Goal: Task Accomplishment & Management: Manage account settings

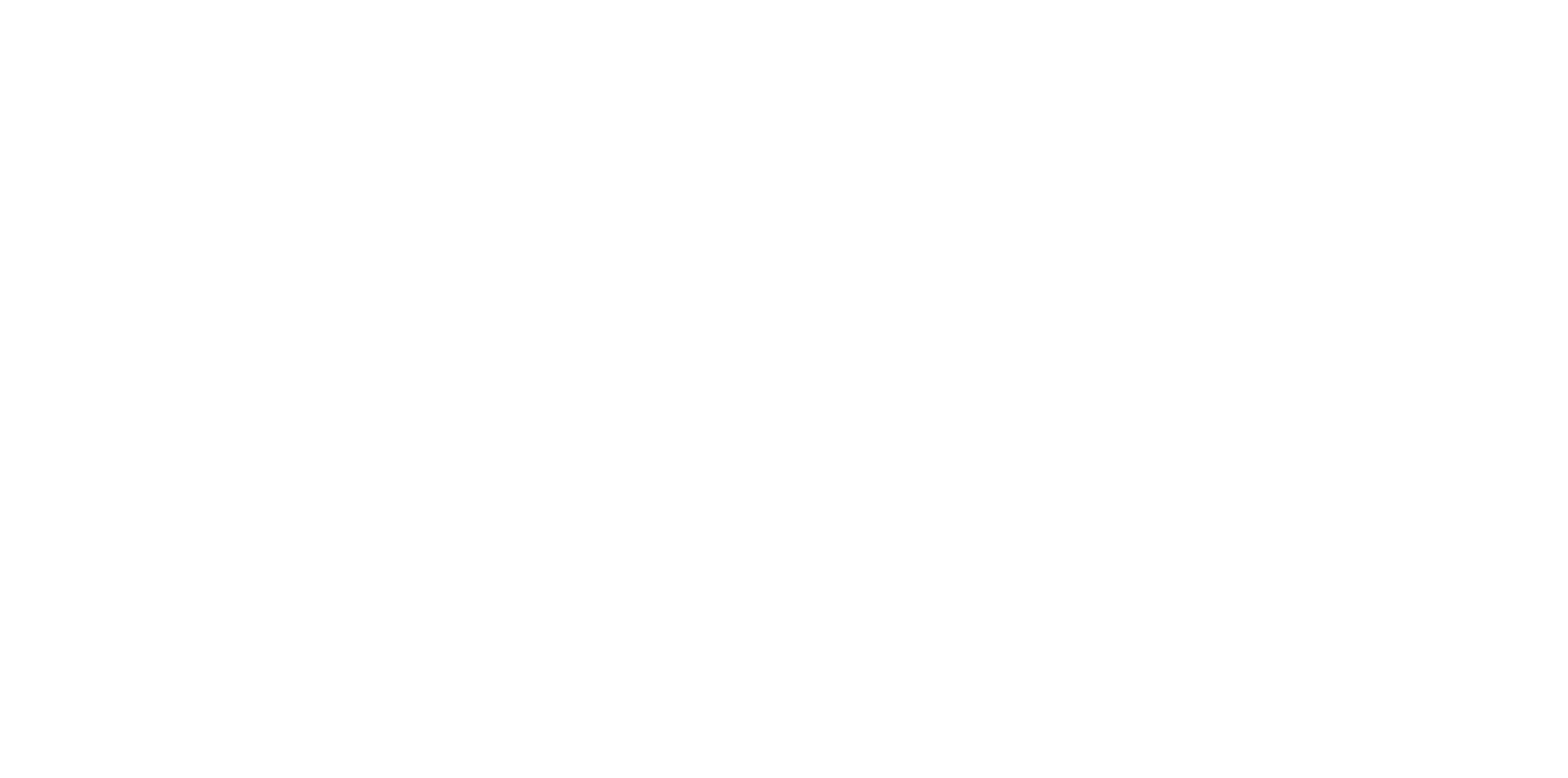
click at [1305, 0] on body at bounding box center [784, 0] width 1568 height 0
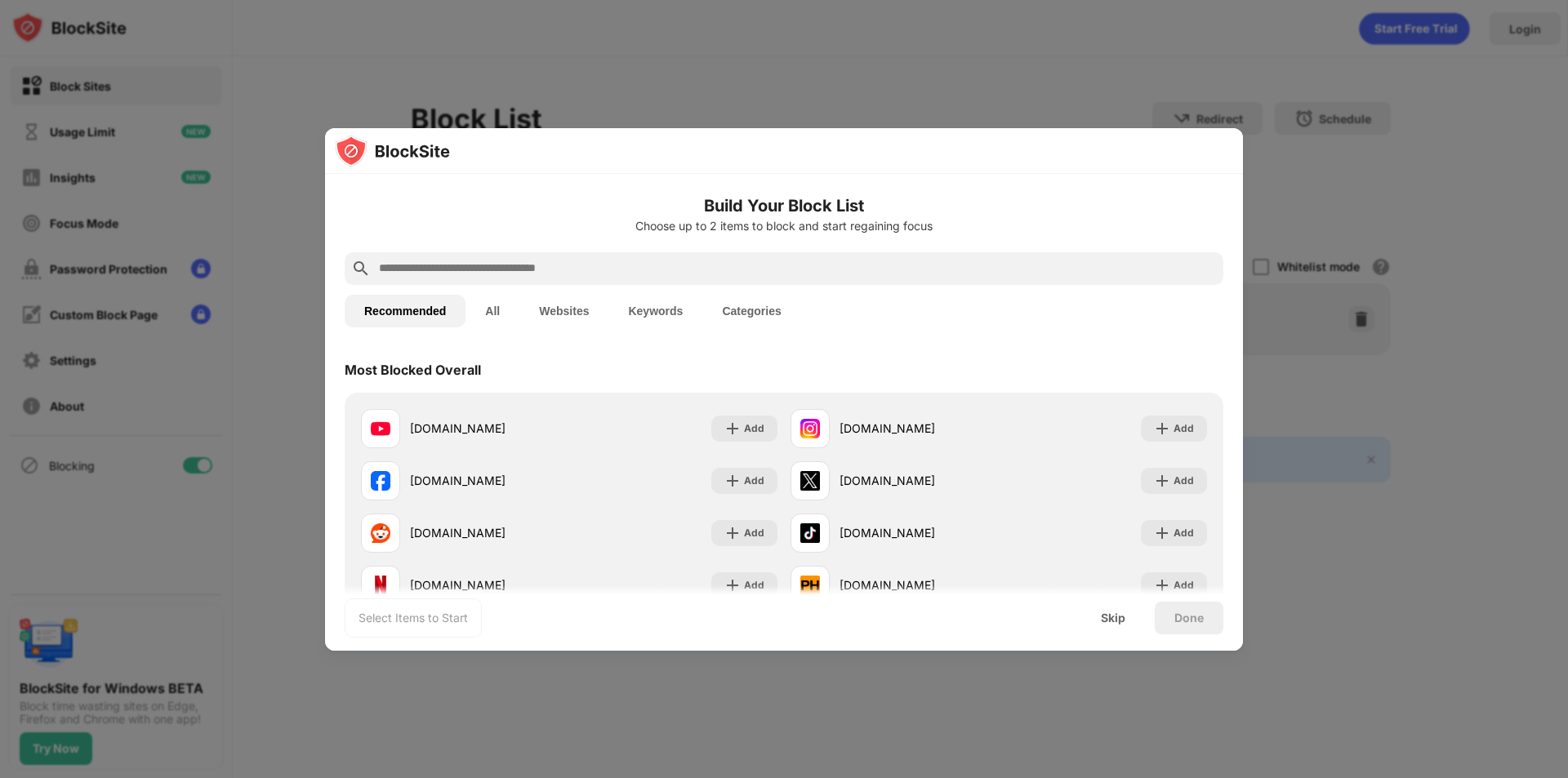
click at [1367, 286] on div at bounding box center [784, 389] width 1568 height 778
click at [657, 268] on input "text" at bounding box center [797, 268] width 840 height 20
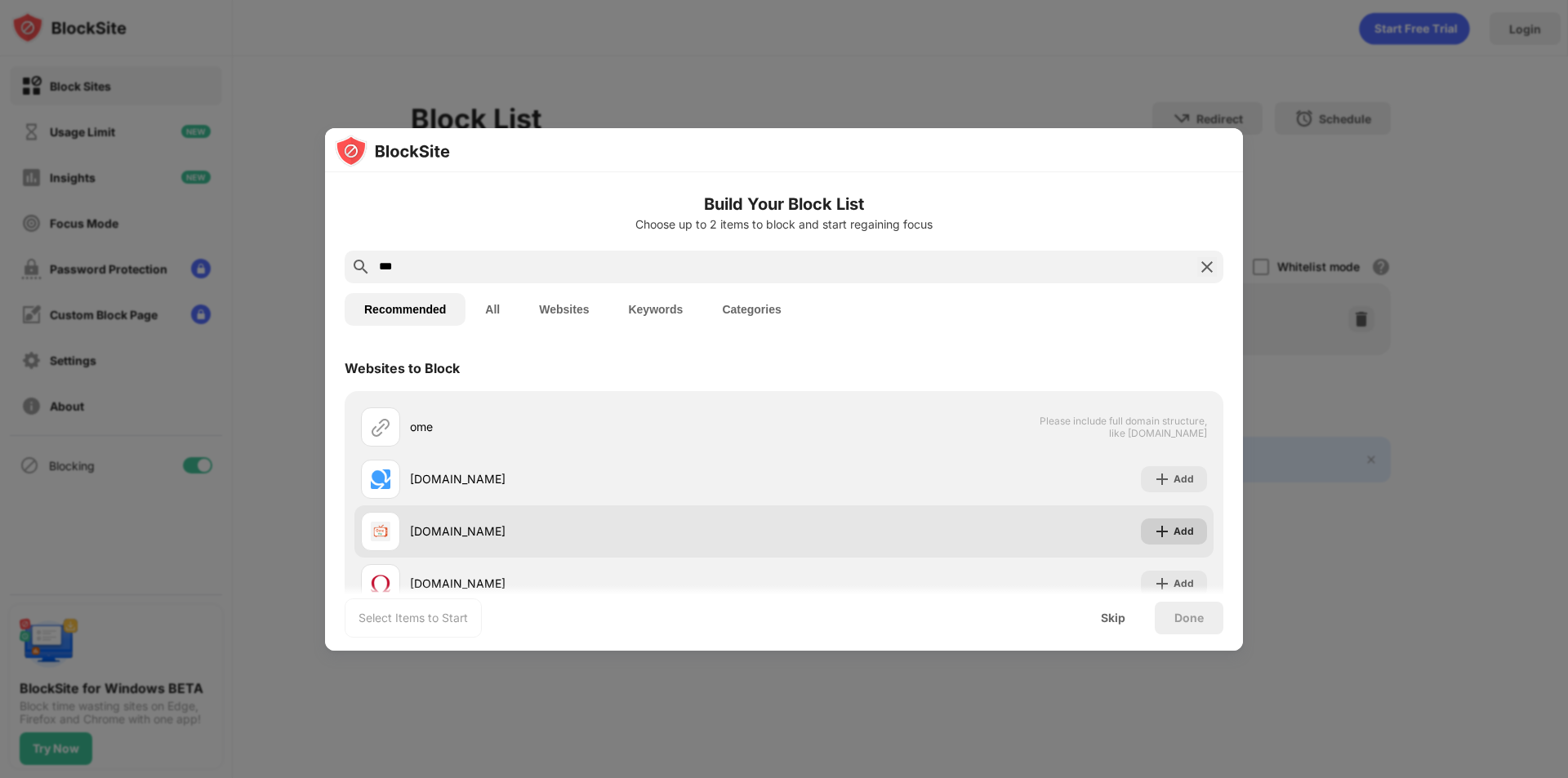
type input "***"
click at [1174, 530] on div "Add" at bounding box center [1184, 531] width 20 height 16
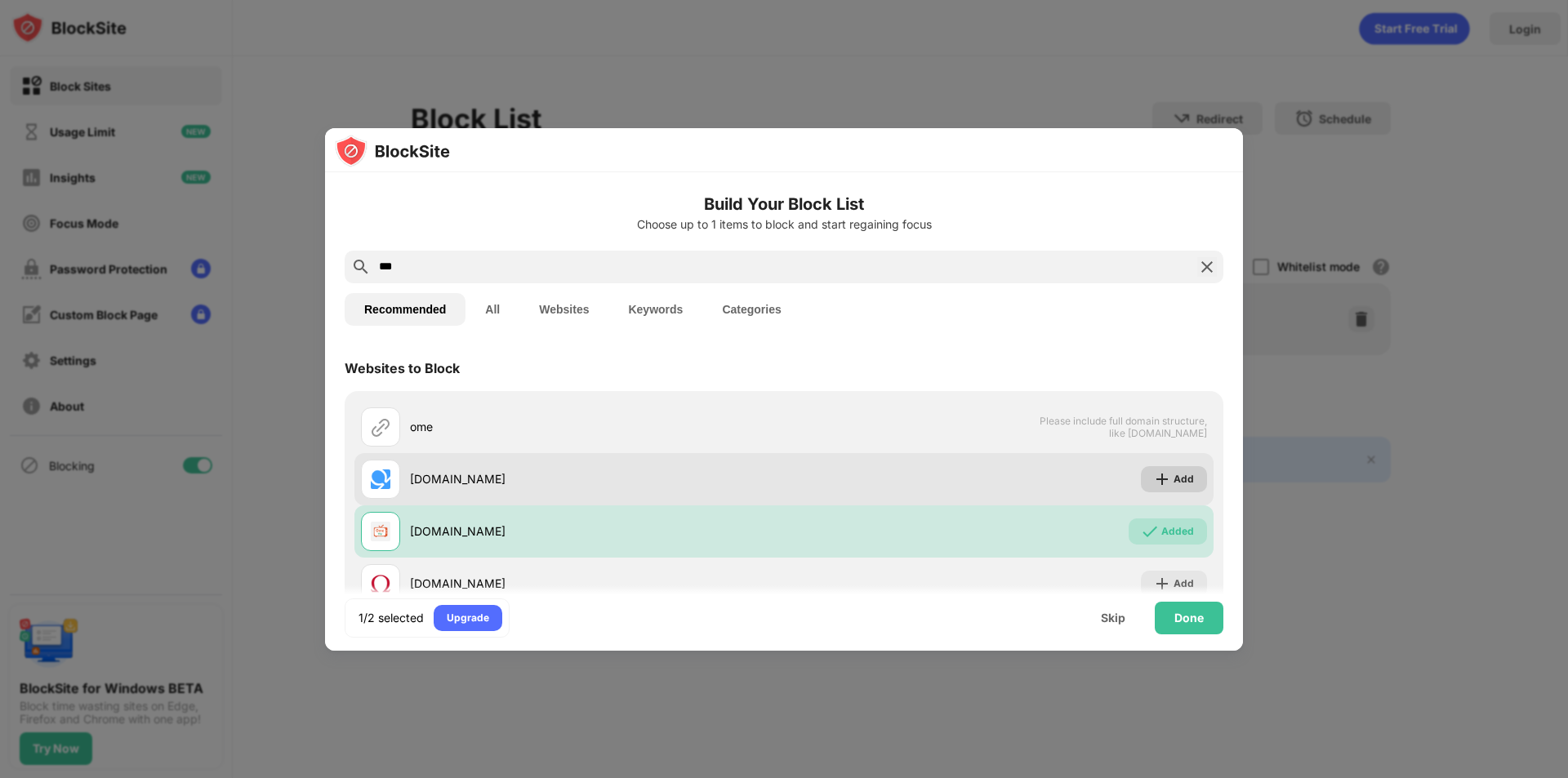
click at [1163, 488] on div "Add" at bounding box center [1174, 479] width 66 height 26
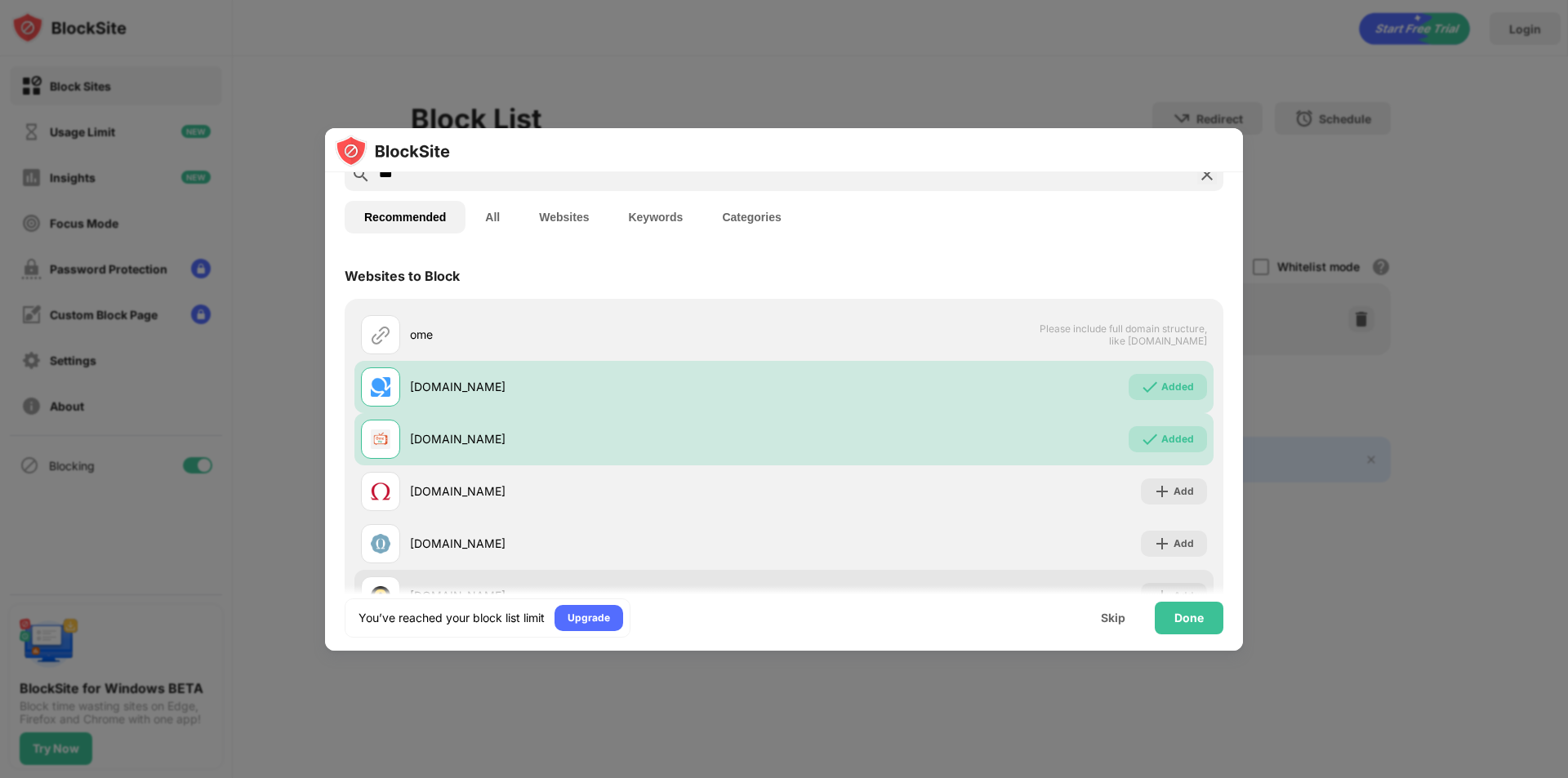
scroll to position [157, 0]
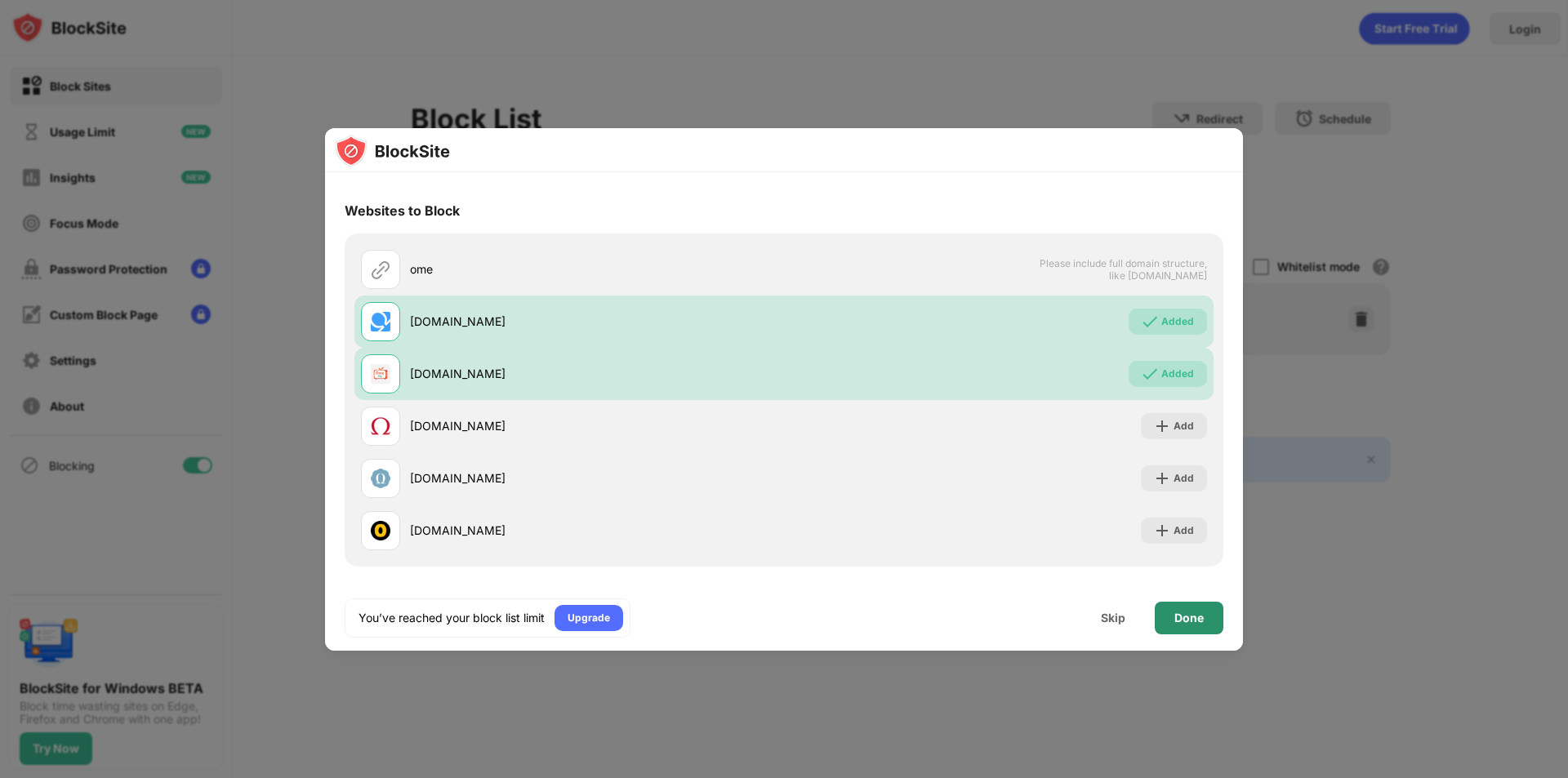
click at [1169, 617] on div "Done" at bounding box center [1189, 617] width 69 height 32
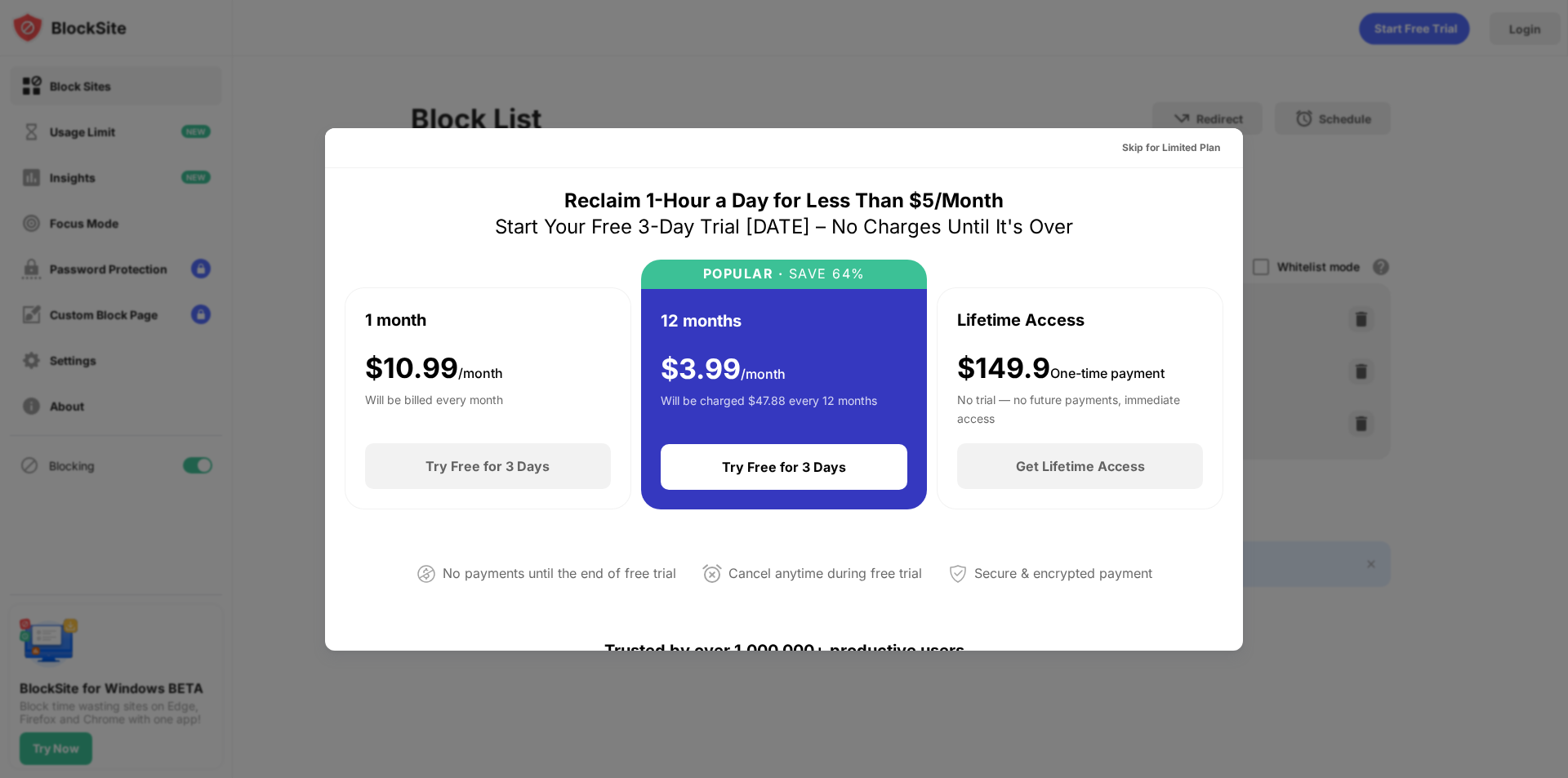
click at [1223, 91] on div at bounding box center [784, 389] width 1568 height 778
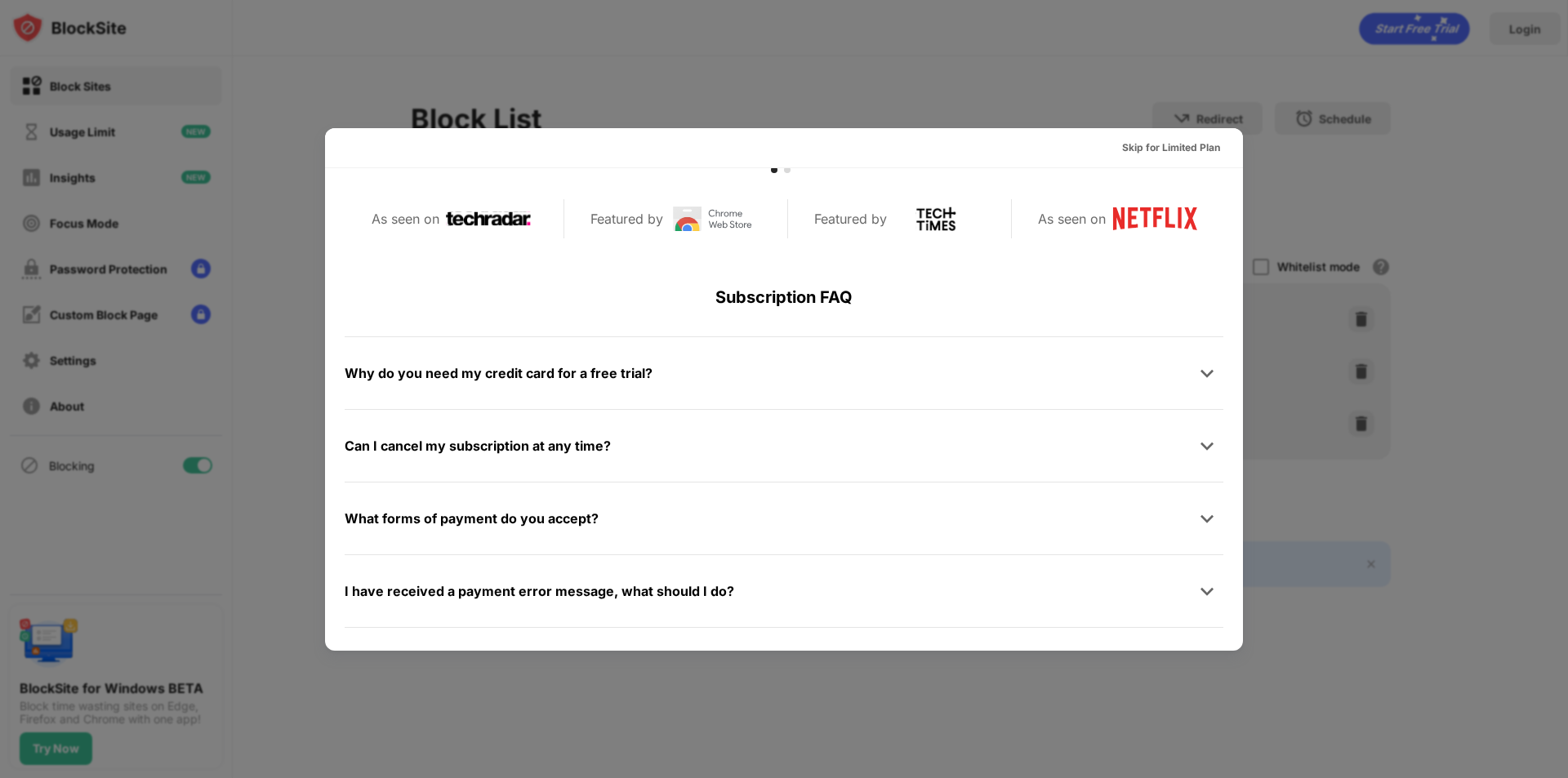
scroll to position [796, 0]
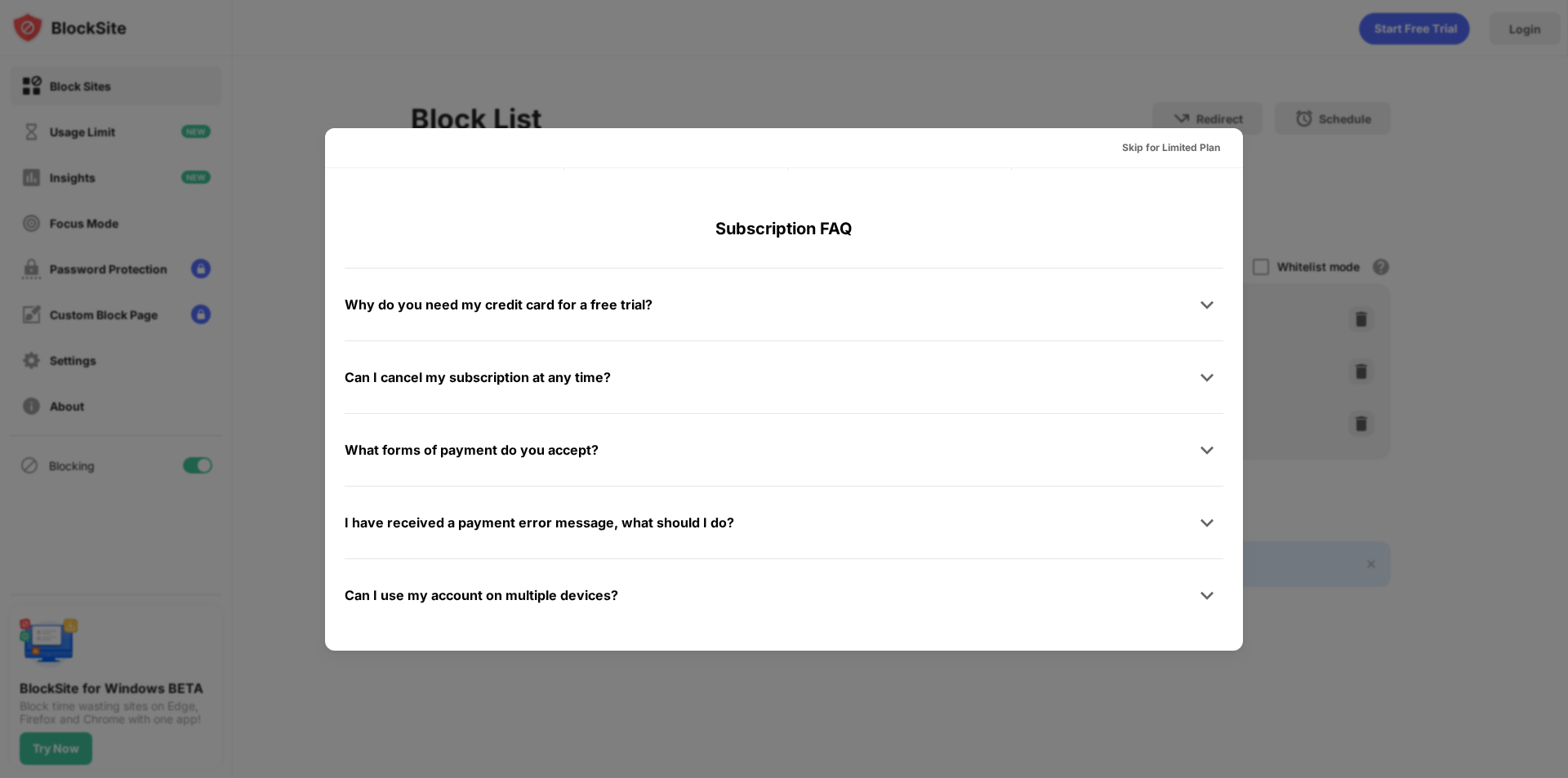
click at [1288, 103] on div at bounding box center [784, 389] width 1568 height 778
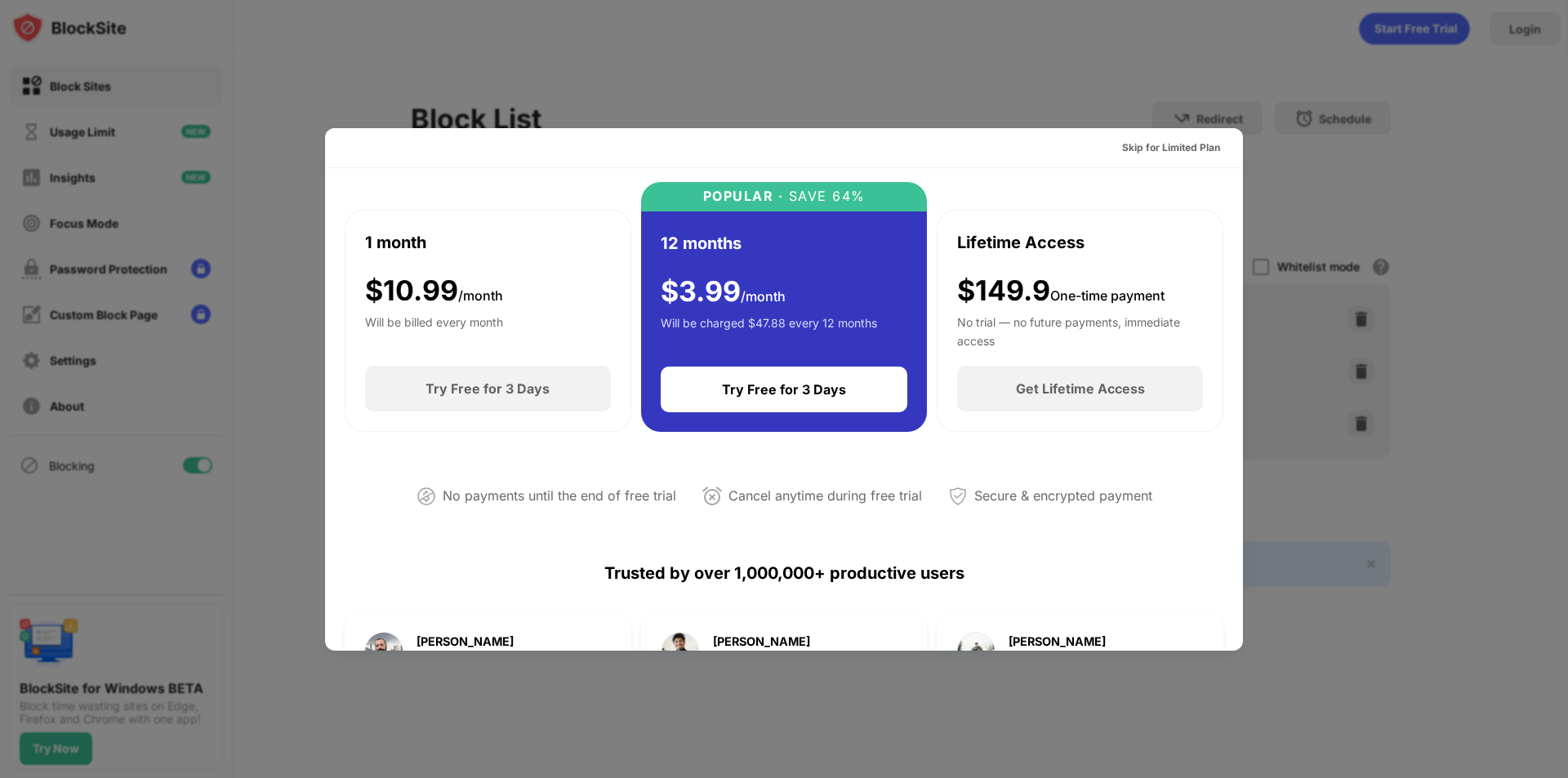
scroll to position [0, 0]
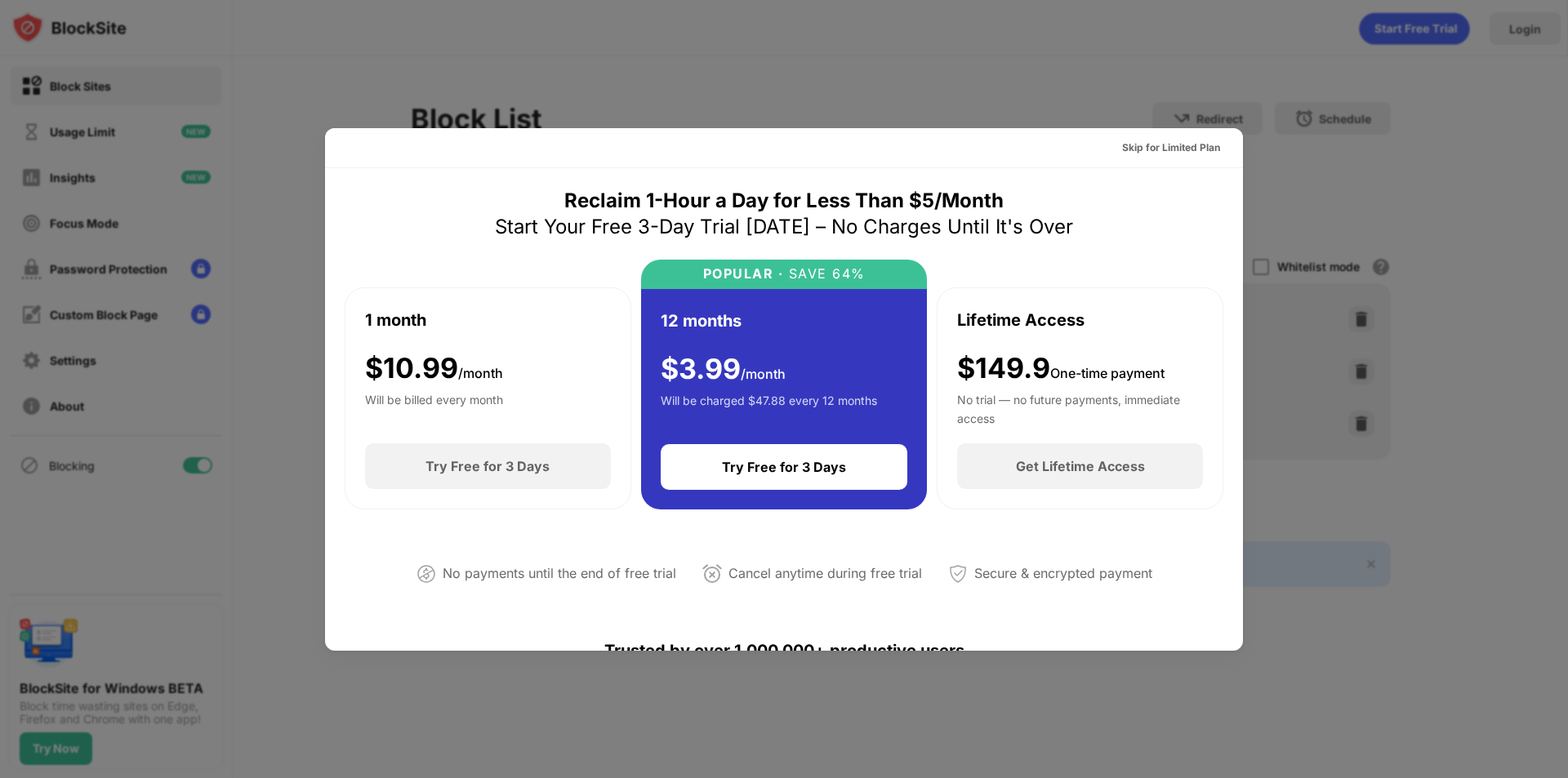
click at [1276, 122] on div at bounding box center [784, 389] width 1568 height 778
click at [1178, 144] on div "Skip for Limited Plan" at bounding box center [1170, 147] width 98 height 16
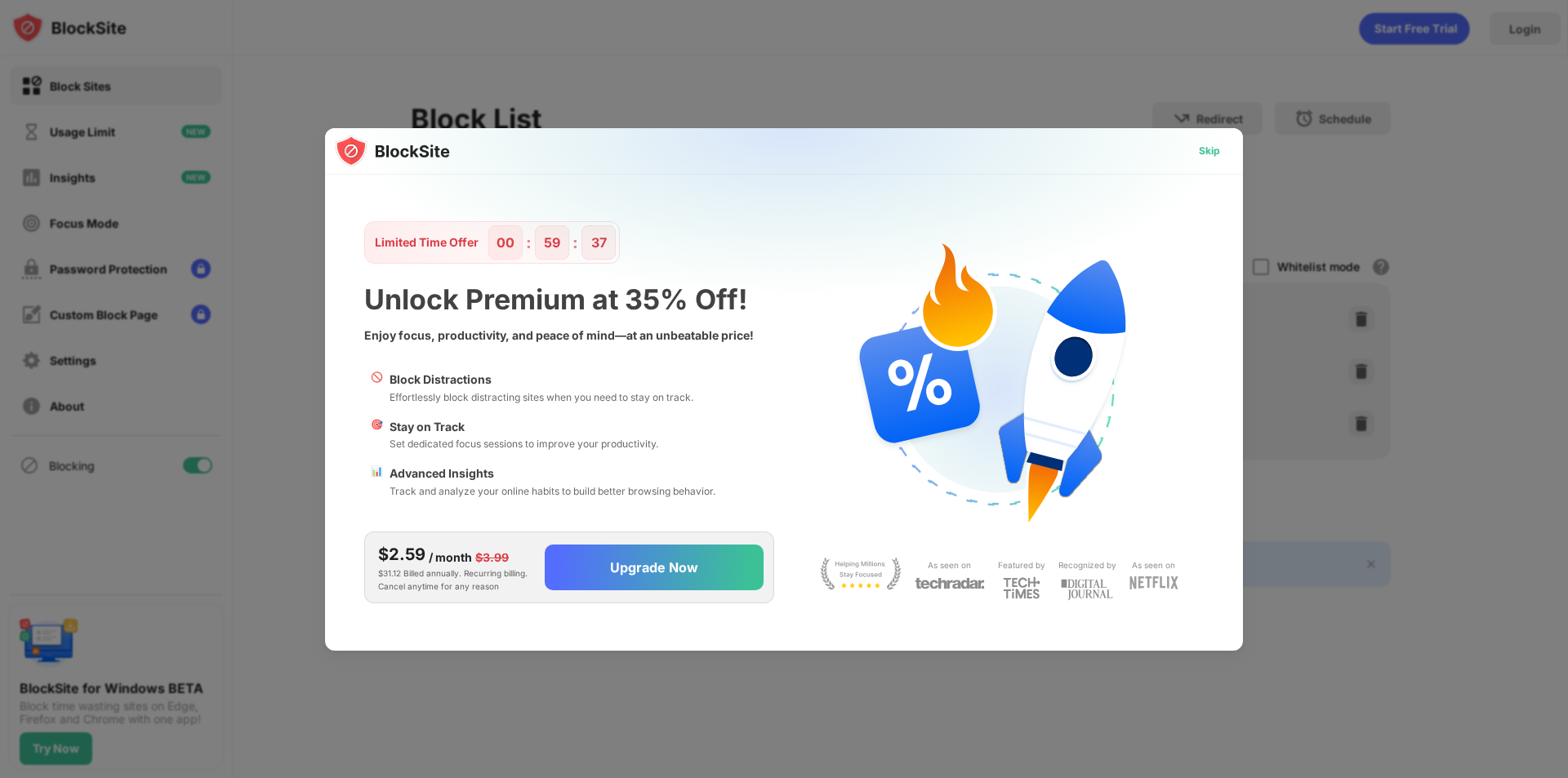
click at [1207, 146] on div "Skip" at bounding box center [1209, 150] width 21 height 16
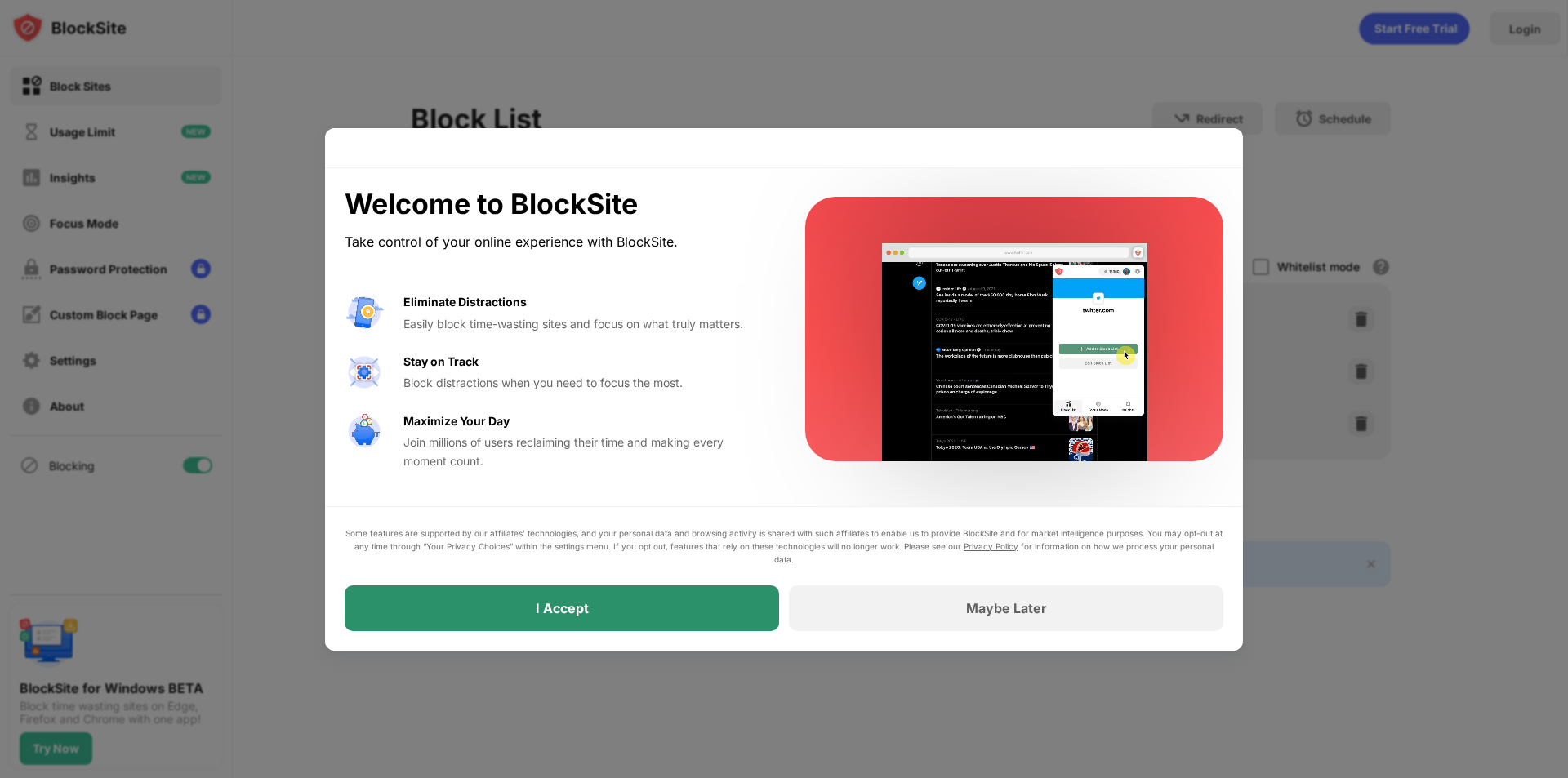
click at [738, 601] on div "I Accept" at bounding box center [561, 608] width 434 height 46
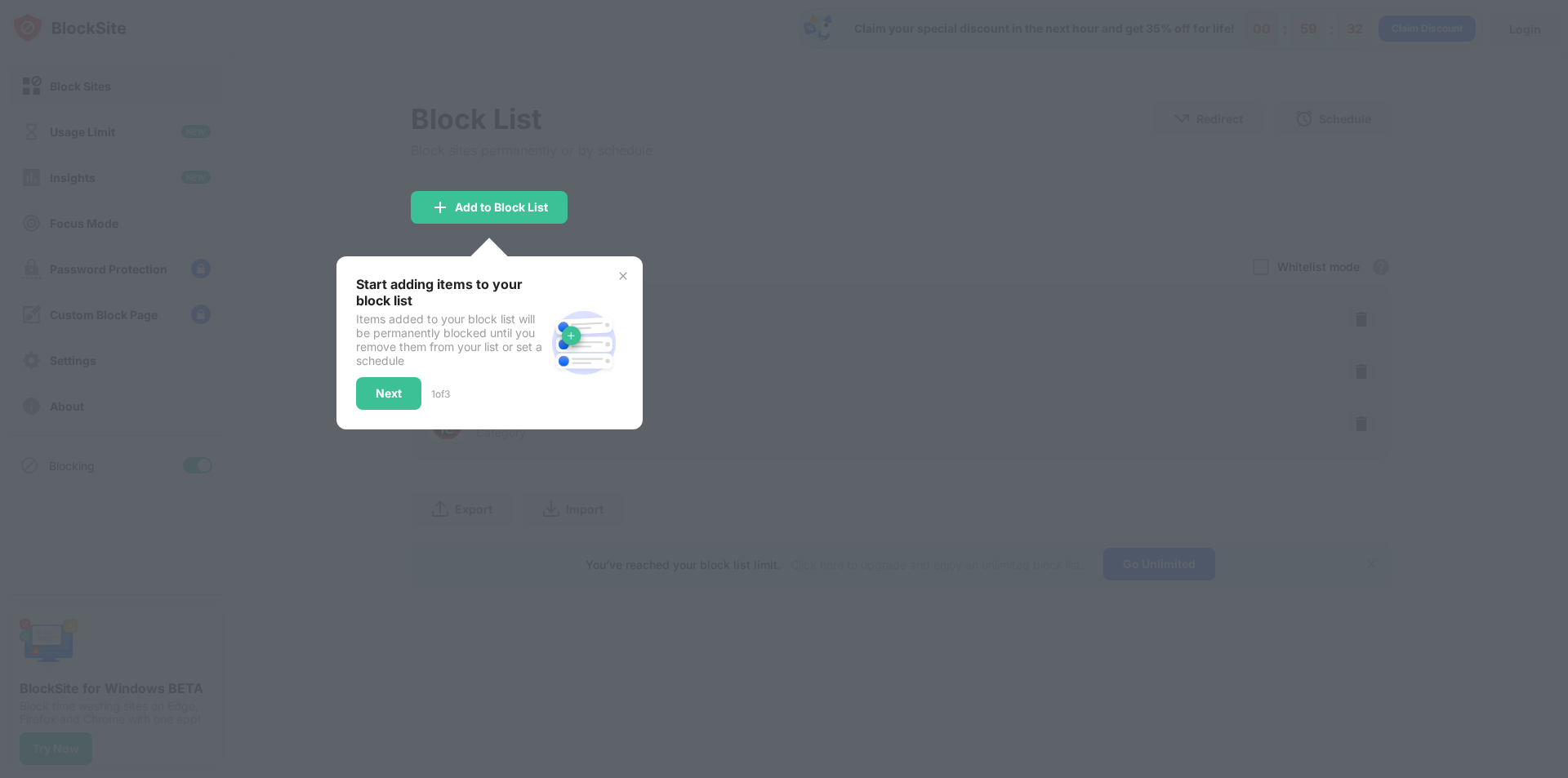
click at [626, 279] on img at bounding box center [622, 275] width 13 height 13
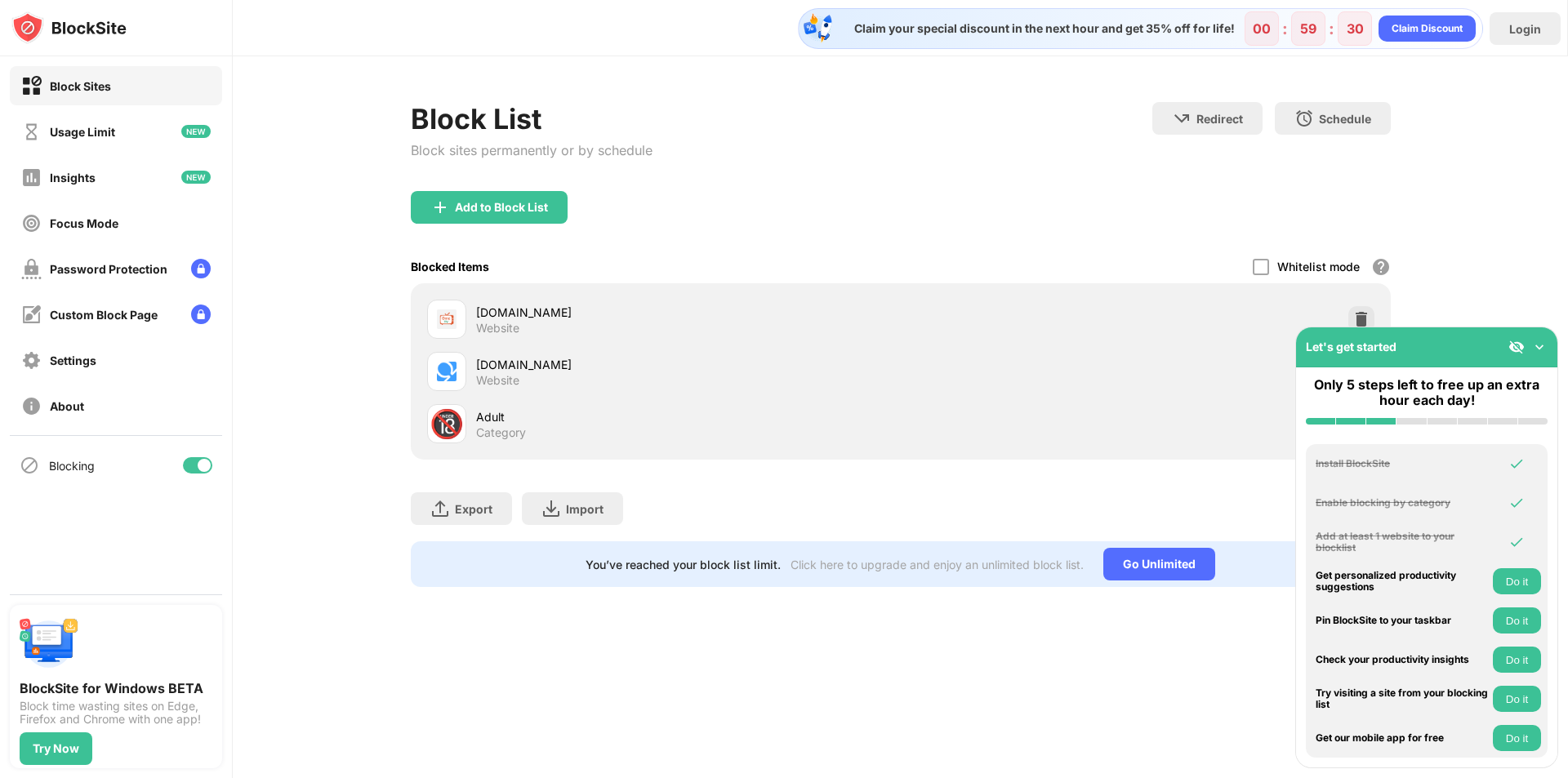
click at [1538, 344] on img at bounding box center [1539, 347] width 16 height 16
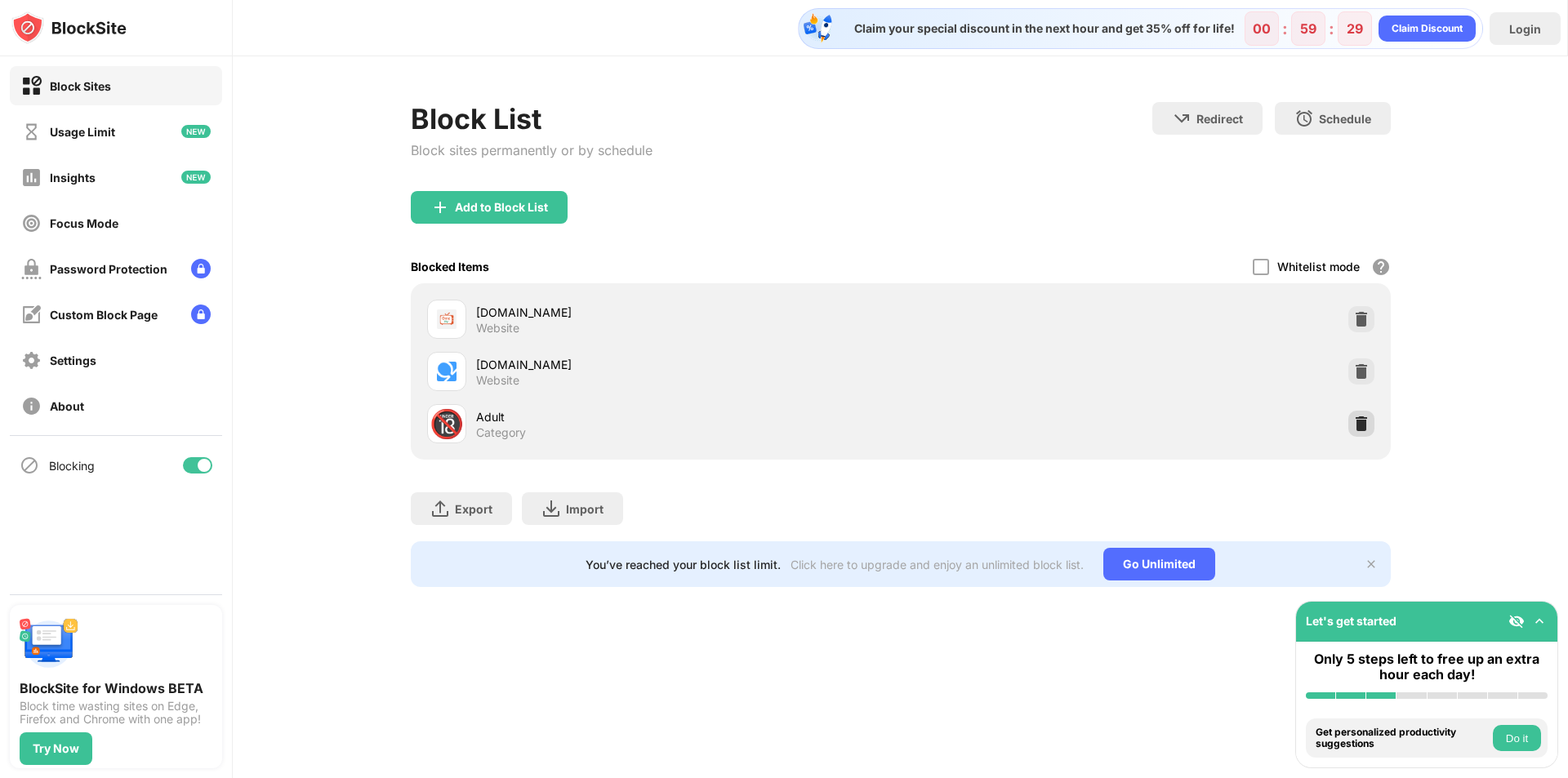
click at [1365, 418] on img at bounding box center [1361, 423] width 16 height 16
